Goal: Information Seeking & Learning: Learn about a topic

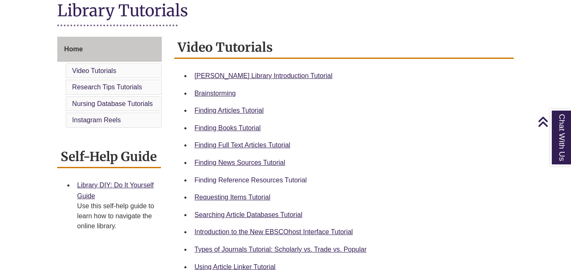
scroll to position [199, 0]
click at [292, 178] on link "Finding Reference Resources Tutorial" at bounding box center [250, 179] width 112 height 7
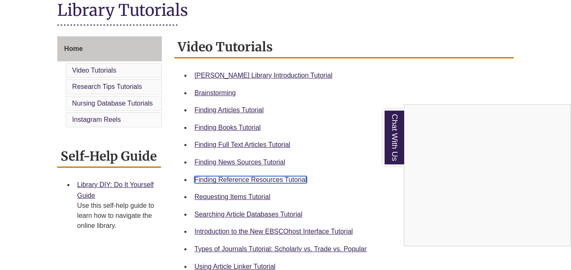
scroll to position [0, 0]
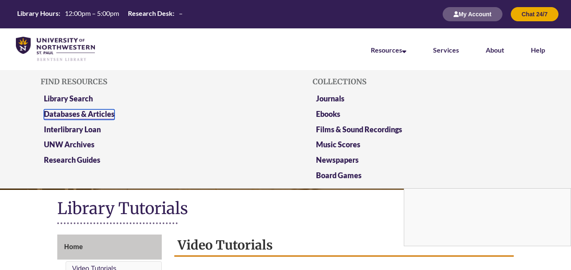
click at [99, 117] on link "Databases & Articles" at bounding box center [79, 115] width 71 height 10
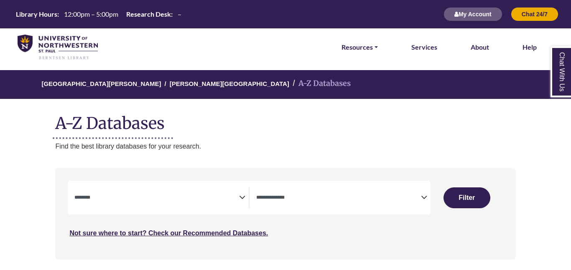
select select "Database Subject Filter"
select select "Database Types Filter"
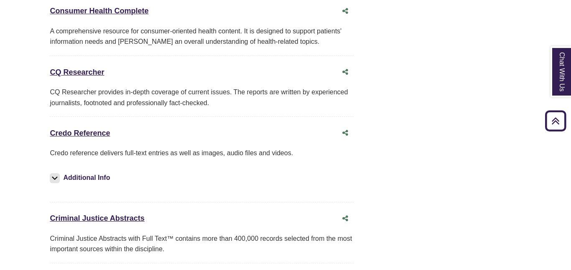
scroll to position [2103, 5]
click at [83, 129] on link "Credo Reference This link opens in a new window" at bounding box center [80, 133] width 60 height 8
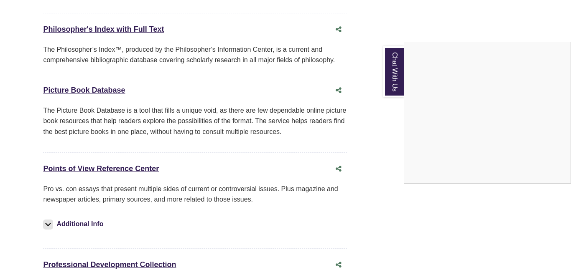
scroll to position [6077, 12]
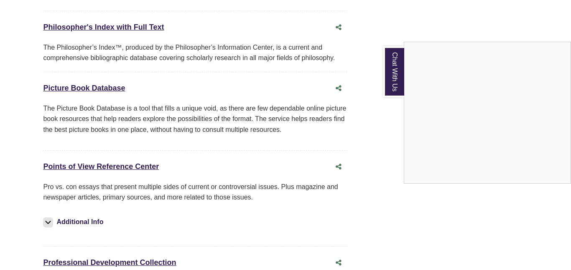
click at [130, 99] on div "Chat With Us" at bounding box center [285, 135] width 571 height 270
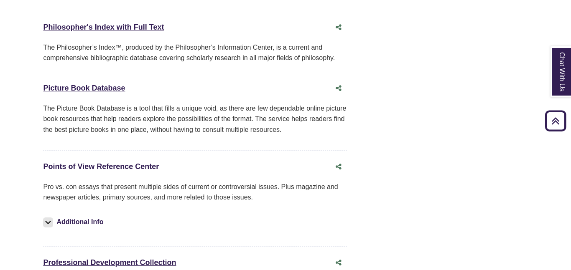
click at [130, 163] on link "Points of View Reference Center This link opens in a new window" at bounding box center [101, 167] width 116 height 8
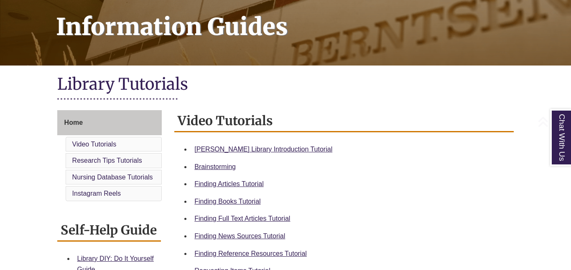
scroll to position [178, 0]
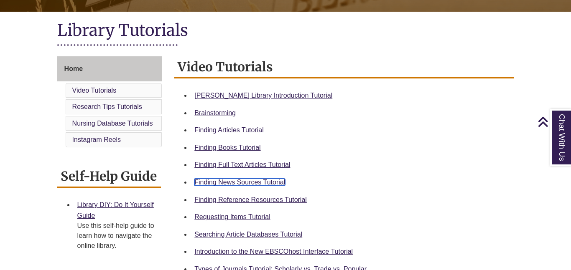
click at [252, 184] on link "Finding News Sources Tutorial" at bounding box center [239, 182] width 91 height 7
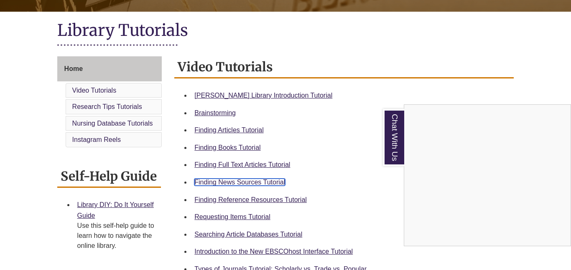
scroll to position [0, 0]
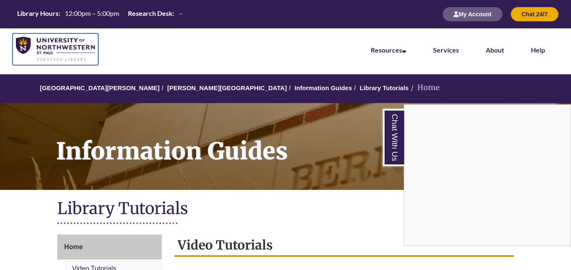
click at [60, 48] on img at bounding box center [55, 49] width 79 height 25
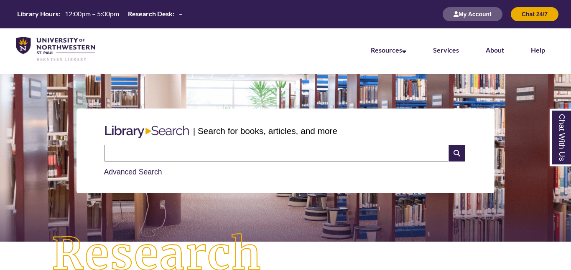
click at [311, 149] on input "text" at bounding box center [276, 153] width 345 height 17
type input "********"
